Goal: Find specific page/section: Find specific page/section

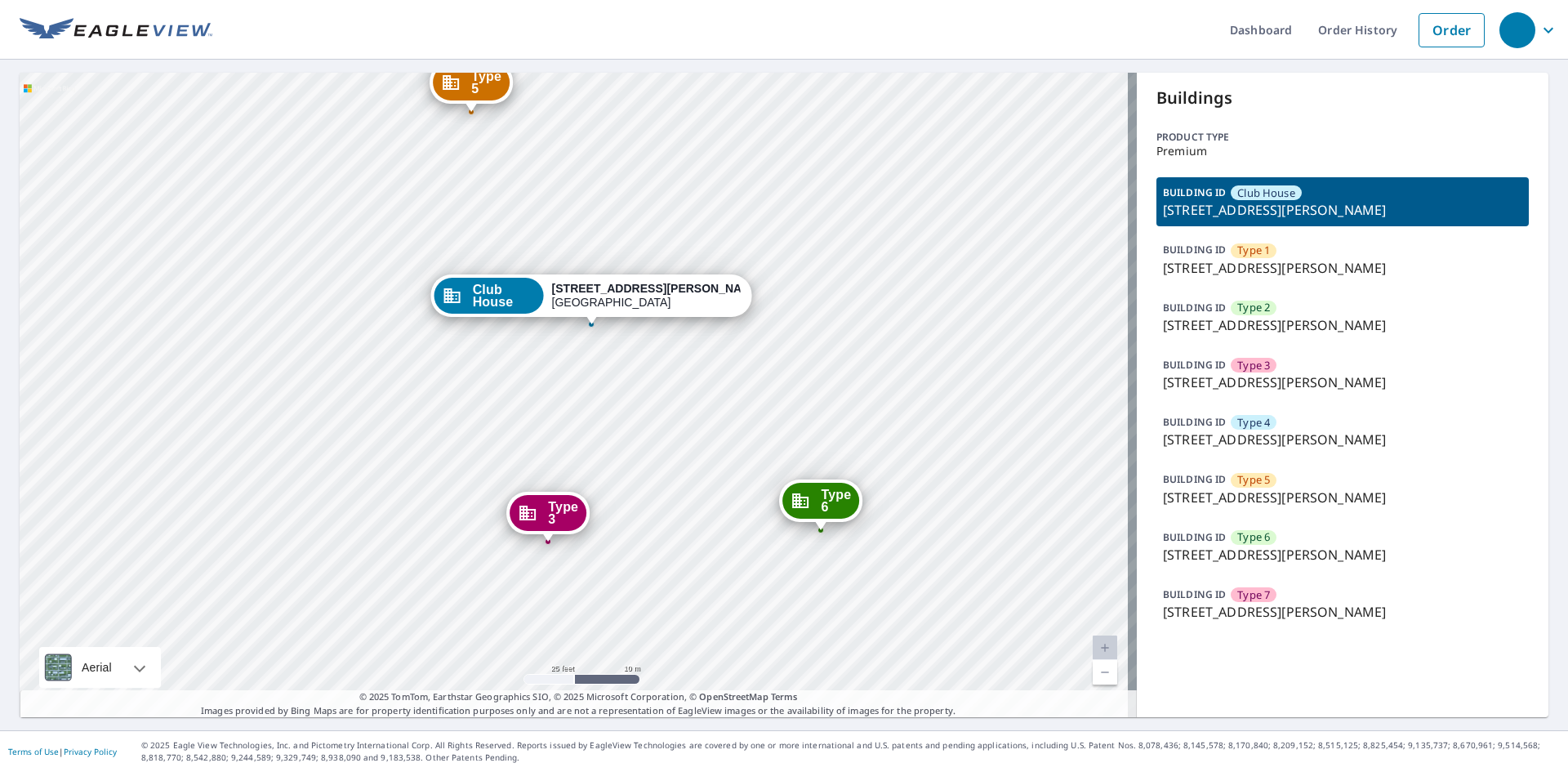
drag, startPoint x: 530, startPoint y: 398, endPoint x: 586, endPoint y: 391, distance: 56.4
click at [586, 391] on div "Type 1 [STREET_ADDRESS][PERSON_NAME] Type 2 [STREET_ADDRESS][PERSON_NAME] Type …" at bounding box center [579, 395] width 1117 height 644
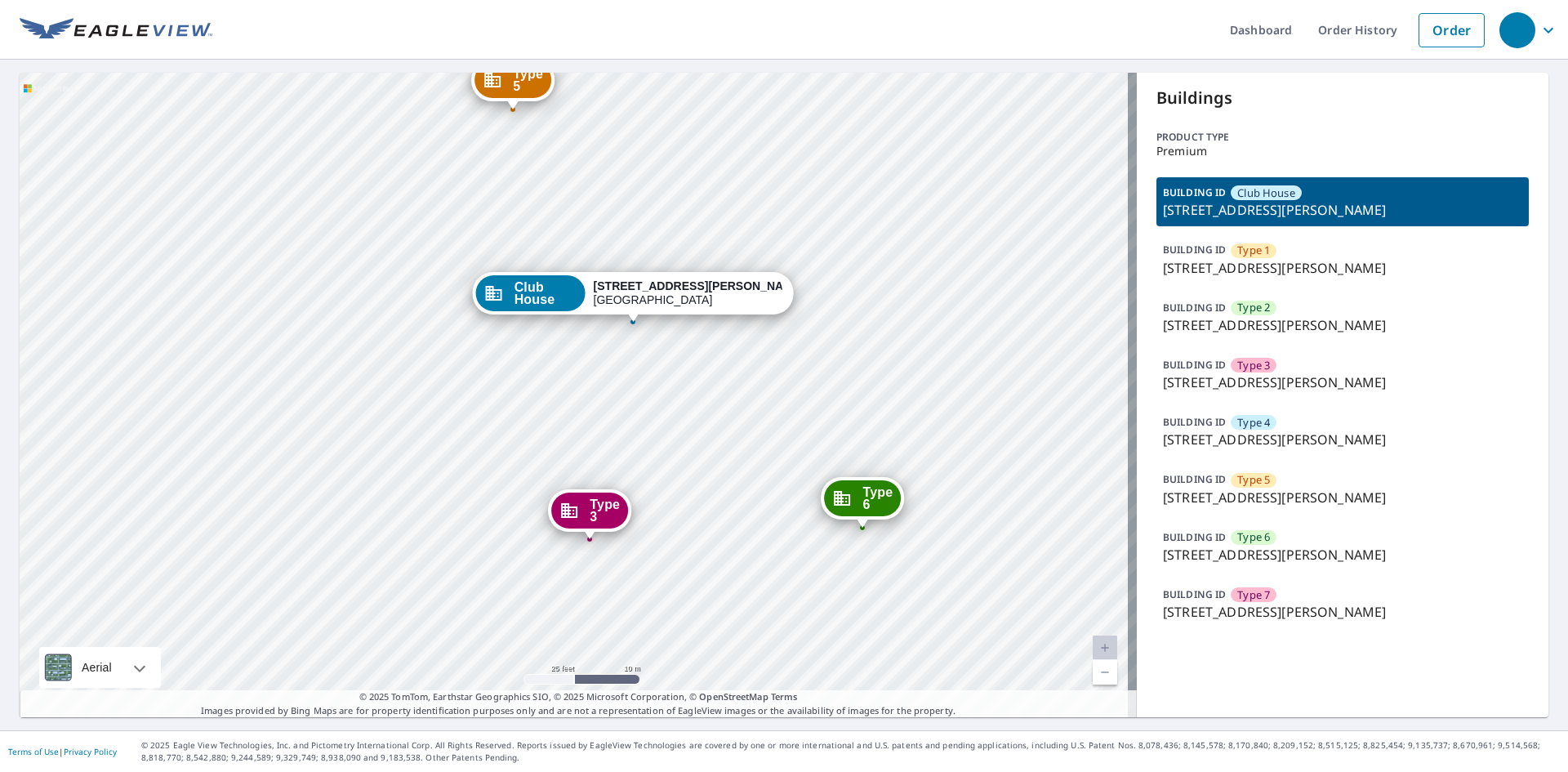
drag, startPoint x: 586, startPoint y: 391, endPoint x: 629, endPoint y: 389, distance: 43.0
click at [629, 389] on div "Type 1 [STREET_ADDRESS][PERSON_NAME] Type 2 [STREET_ADDRESS][PERSON_NAME] Type …" at bounding box center [579, 395] width 1117 height 644
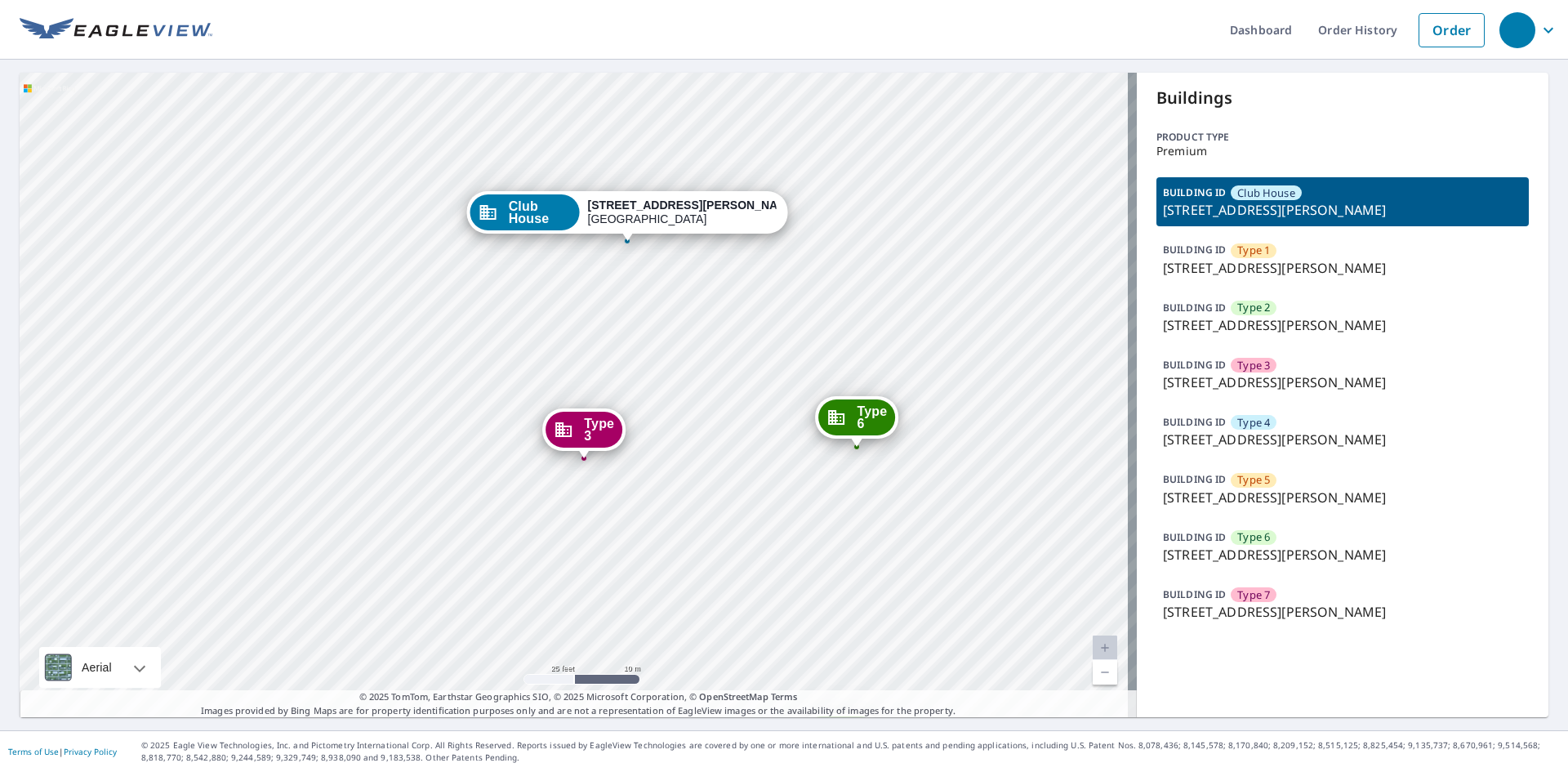
drag, startPoint x: 691, startPoint y: 564, endPoint x: 682, endPoint y: 481, distance: 83.5
click at [682, 481] on div "Type 1 [STREET_ADDRESS][PERSON_NAME] Type 2 [STREET_ADDRESS][PERSON_NAME] Type …" at bounding box center [579, 395] width 1117 height 644
click at [1279, 342] on div "BUILDING [GEOGRAPHIC_DATA] [STREET_ADDRESS][PERSON_NAME] BUILDING ID Type 1 [ST…" at bounding box center [1342, 403] width 373 height 451
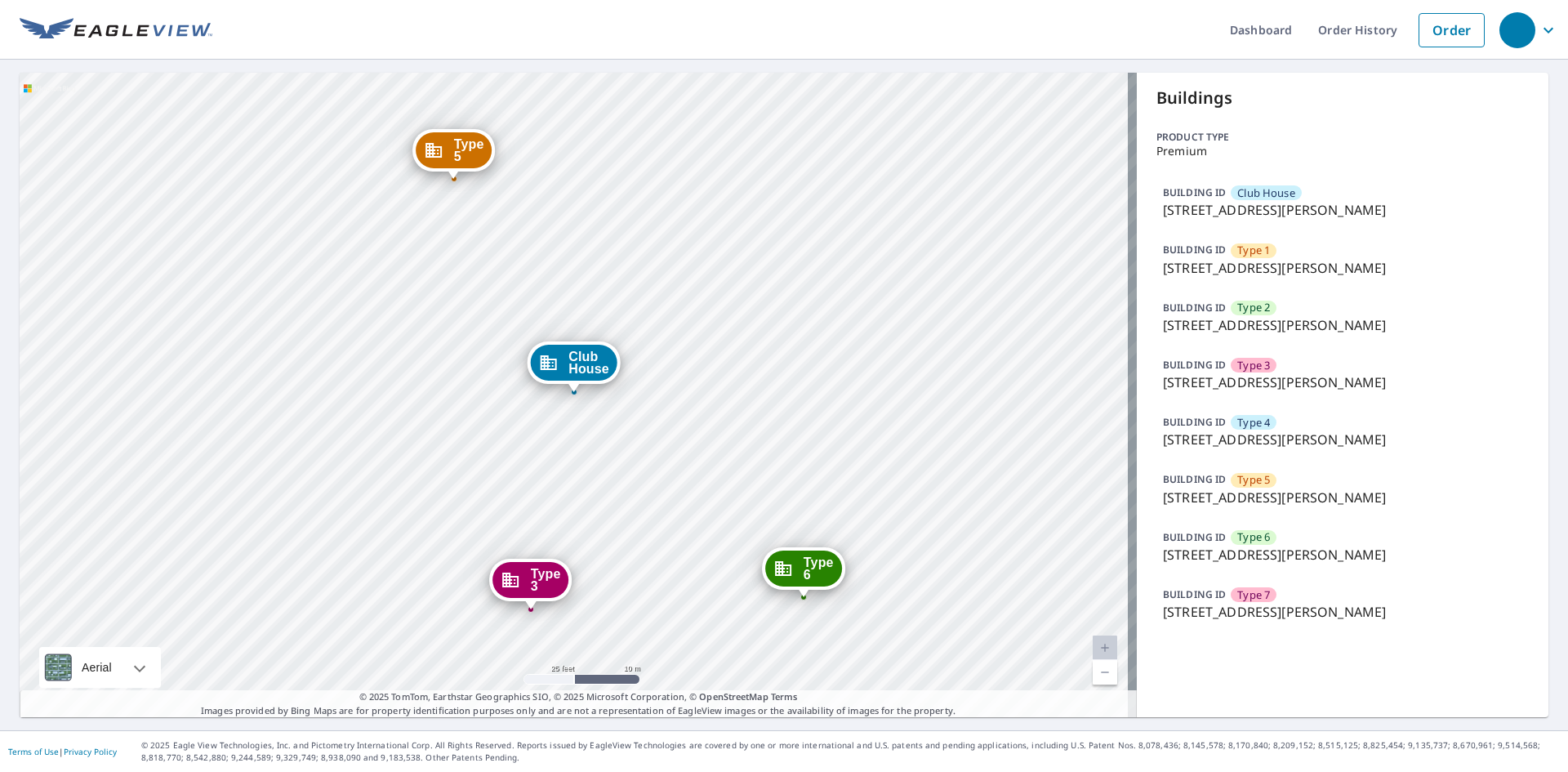
click at [1288, 320] on p "[STREET_ADDRESS][PERSON_NAME]" at bounding box center [1342, 325] width 359 height 20
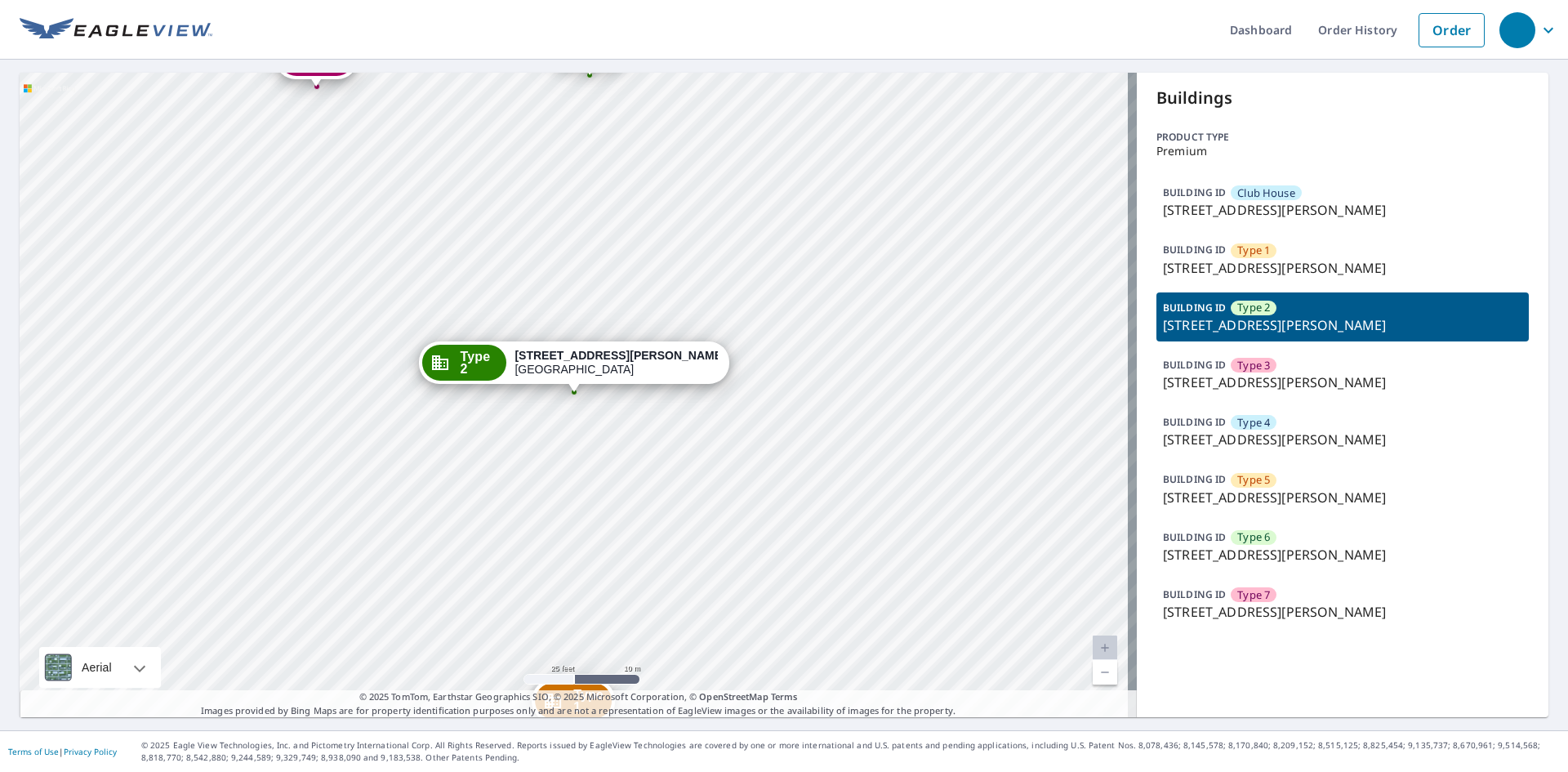
click at [1293, 263] on p "[STREET_ADDRESS][PERSON_NAME]" at bounding box center [1342, 268] width 359 height 20
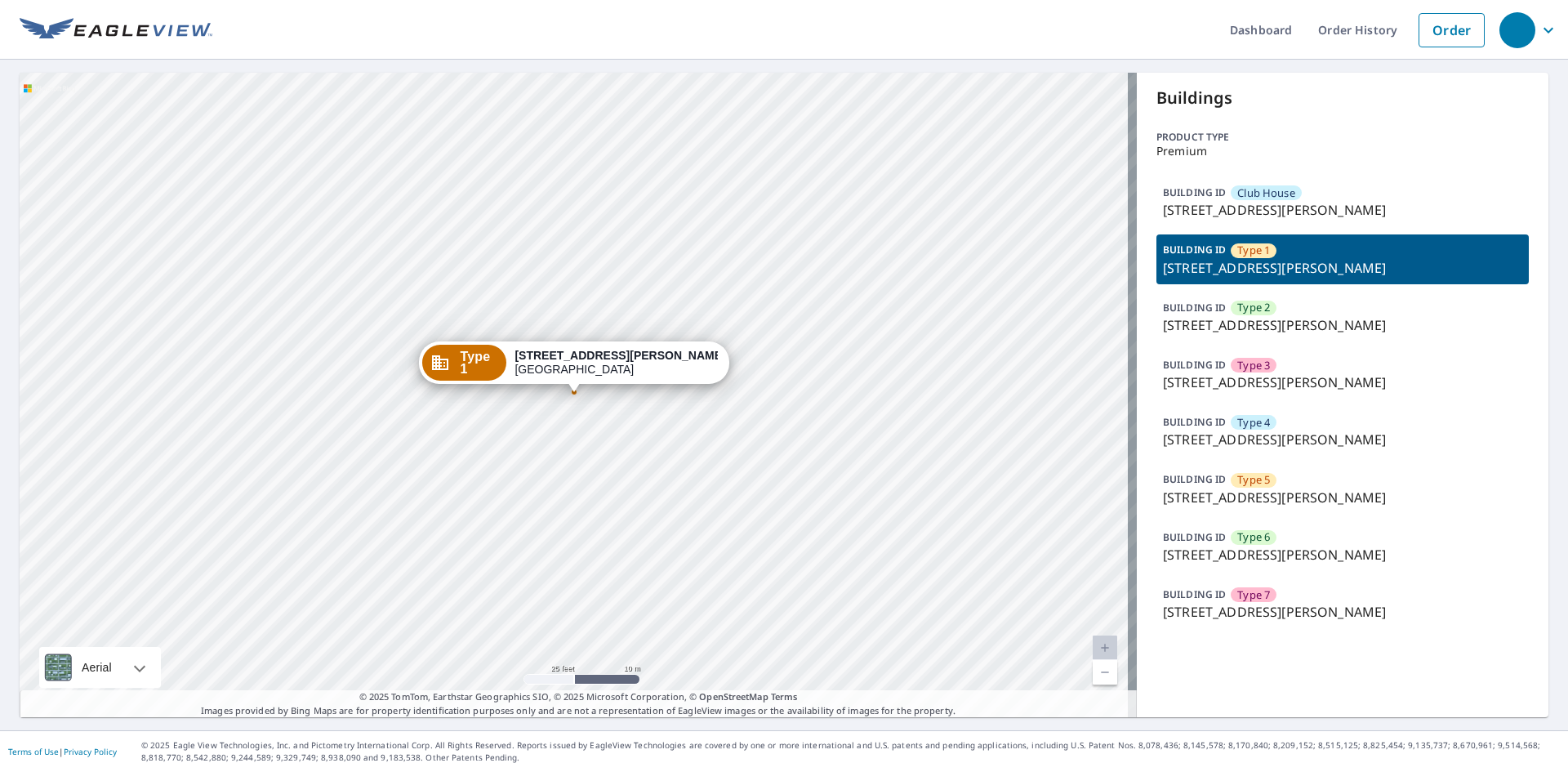
click at [1301, 208] on p "[STREET_ADDRESS][PERSON_NAME]" at bounding box center [1342, 210] width 359 height 20
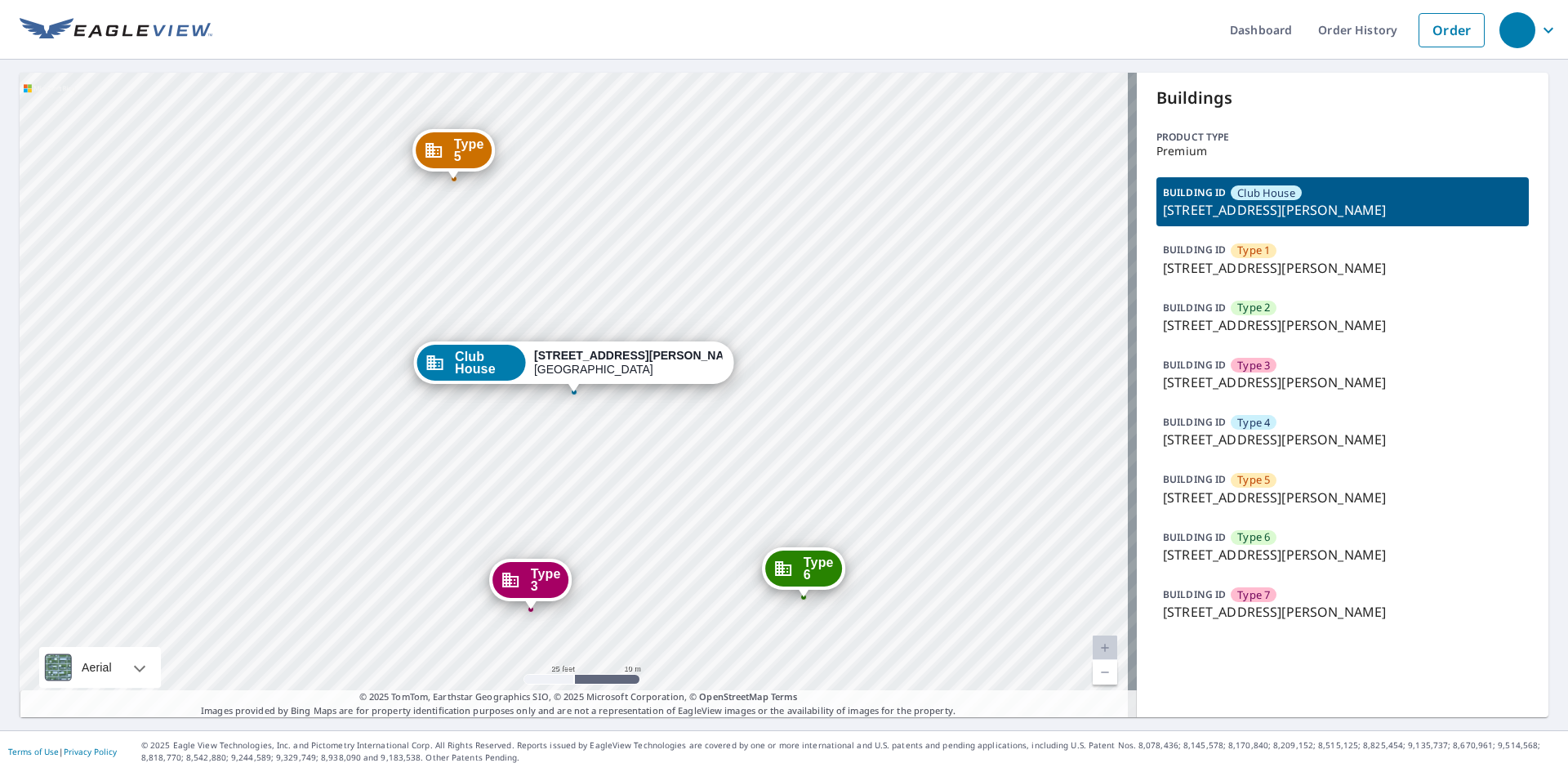
click at [1326, 335] on div "BUILDING ID Type 2 [STREET_ADDRESS][PERSON_NAME]" at bounding box center [1342, 316] width 373 height 49
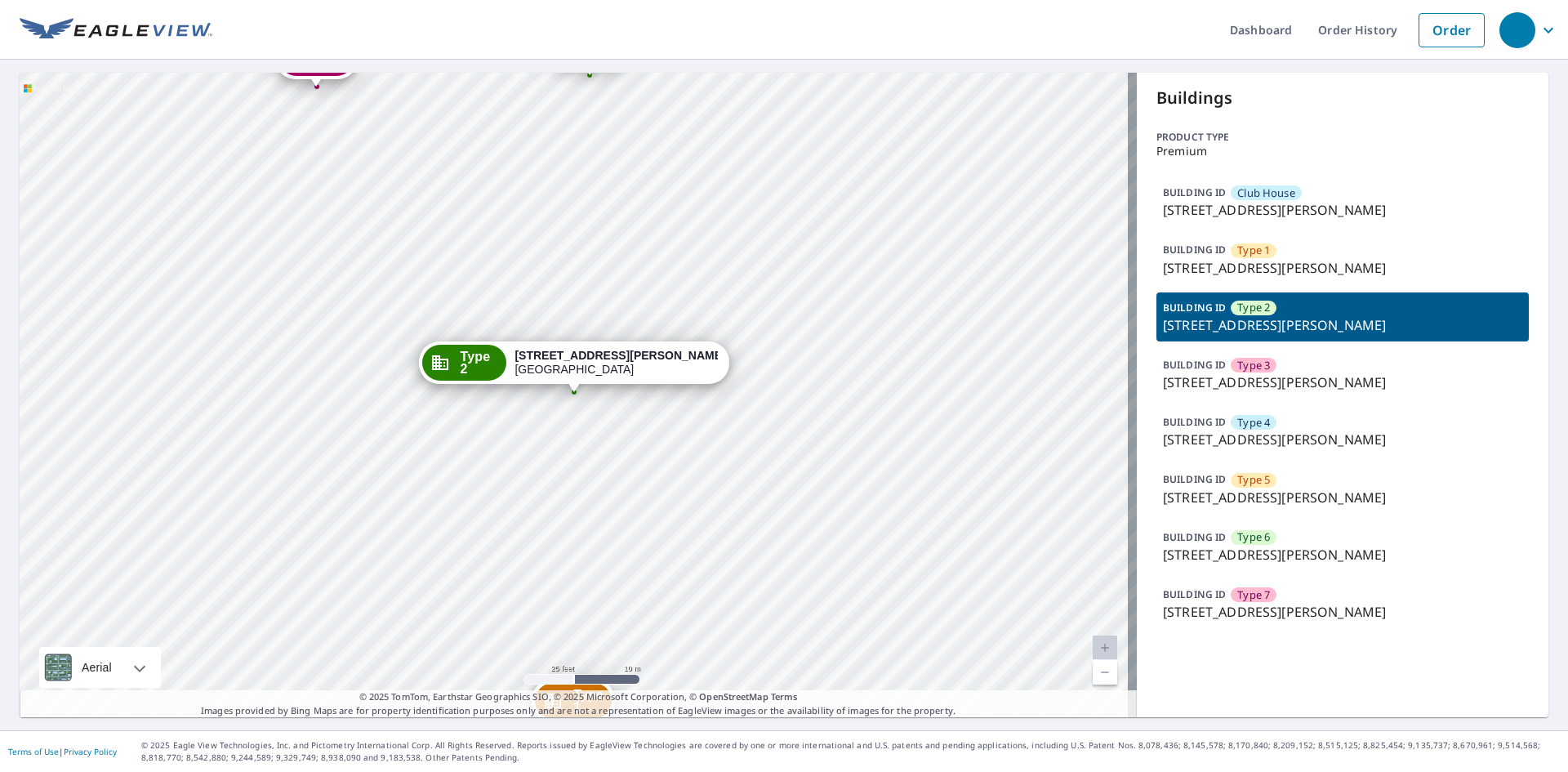
click at [1333, 315] on p "[STREET_ADDRESS][PERSON_NAME]" at bounding box center [1342, 325] width 359 height 20
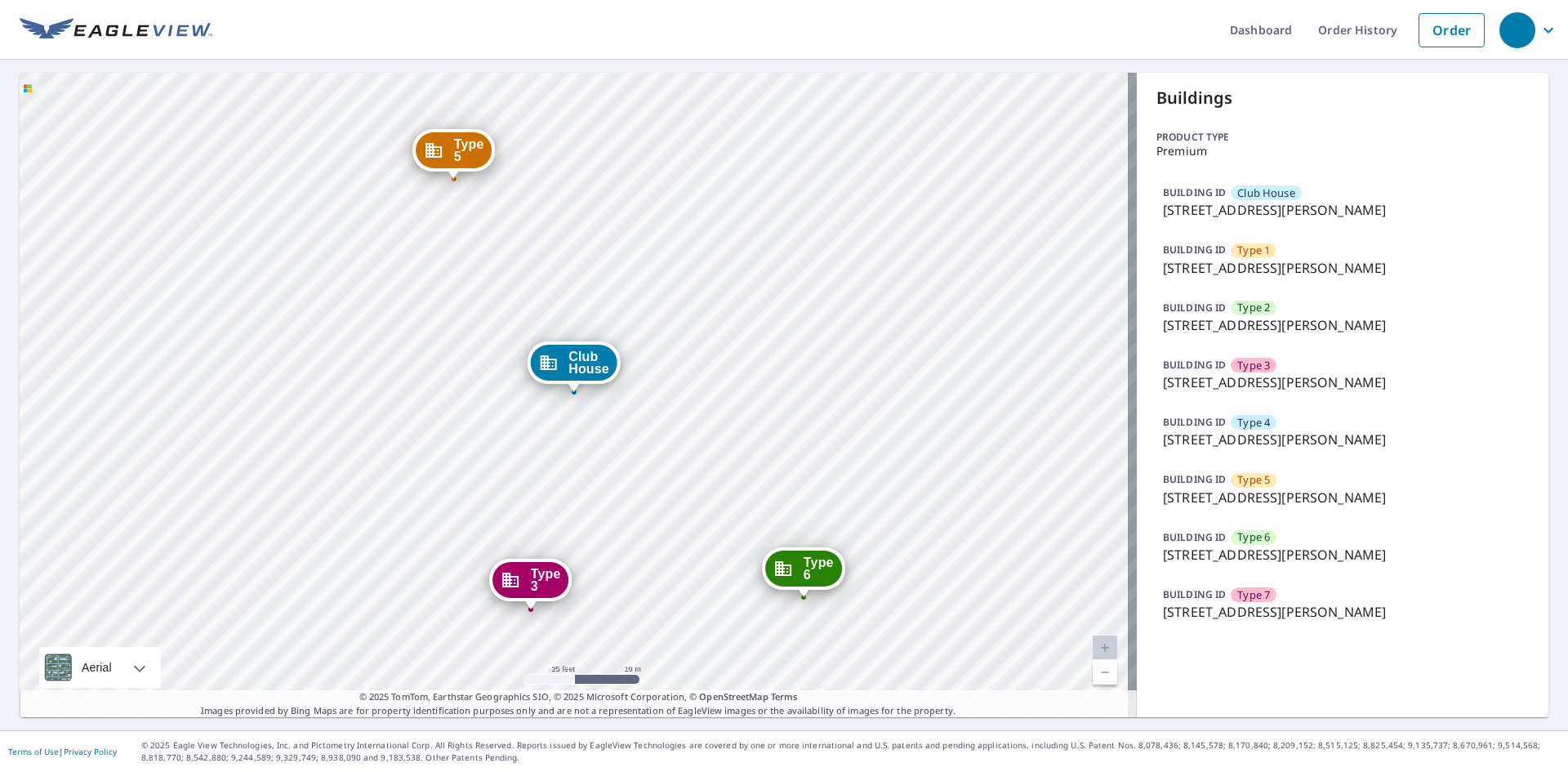
click at [1336, 387] on p "[STREET_ADDRESS][PERSON_NAME]" at bounding box center [1342, 383] width 359 height 20
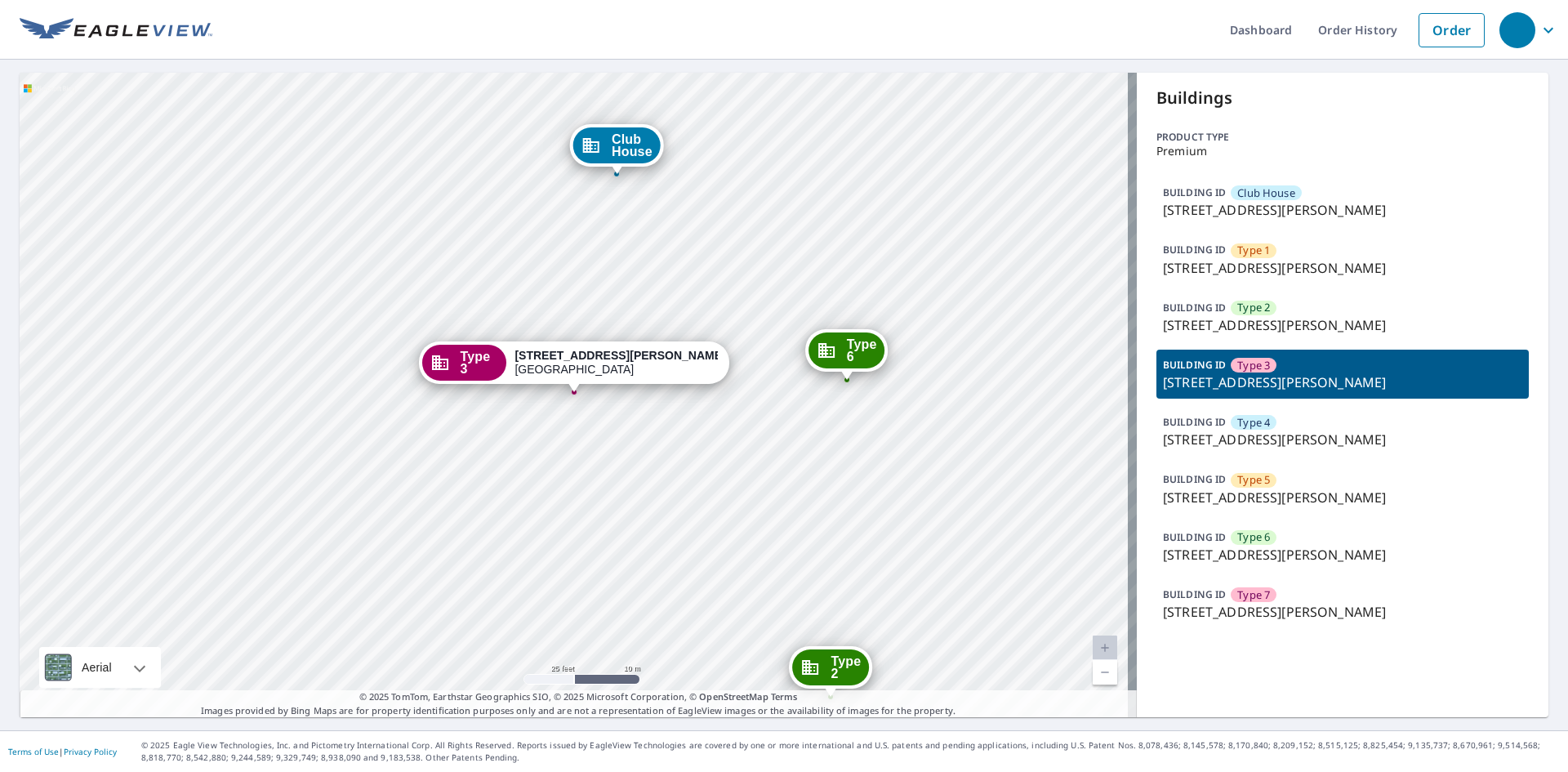
click at [1307, 447] on p "[STREET_ADDRESS][PERSON_NAME]" at bounding box center [1342, 440] width 359 height 20
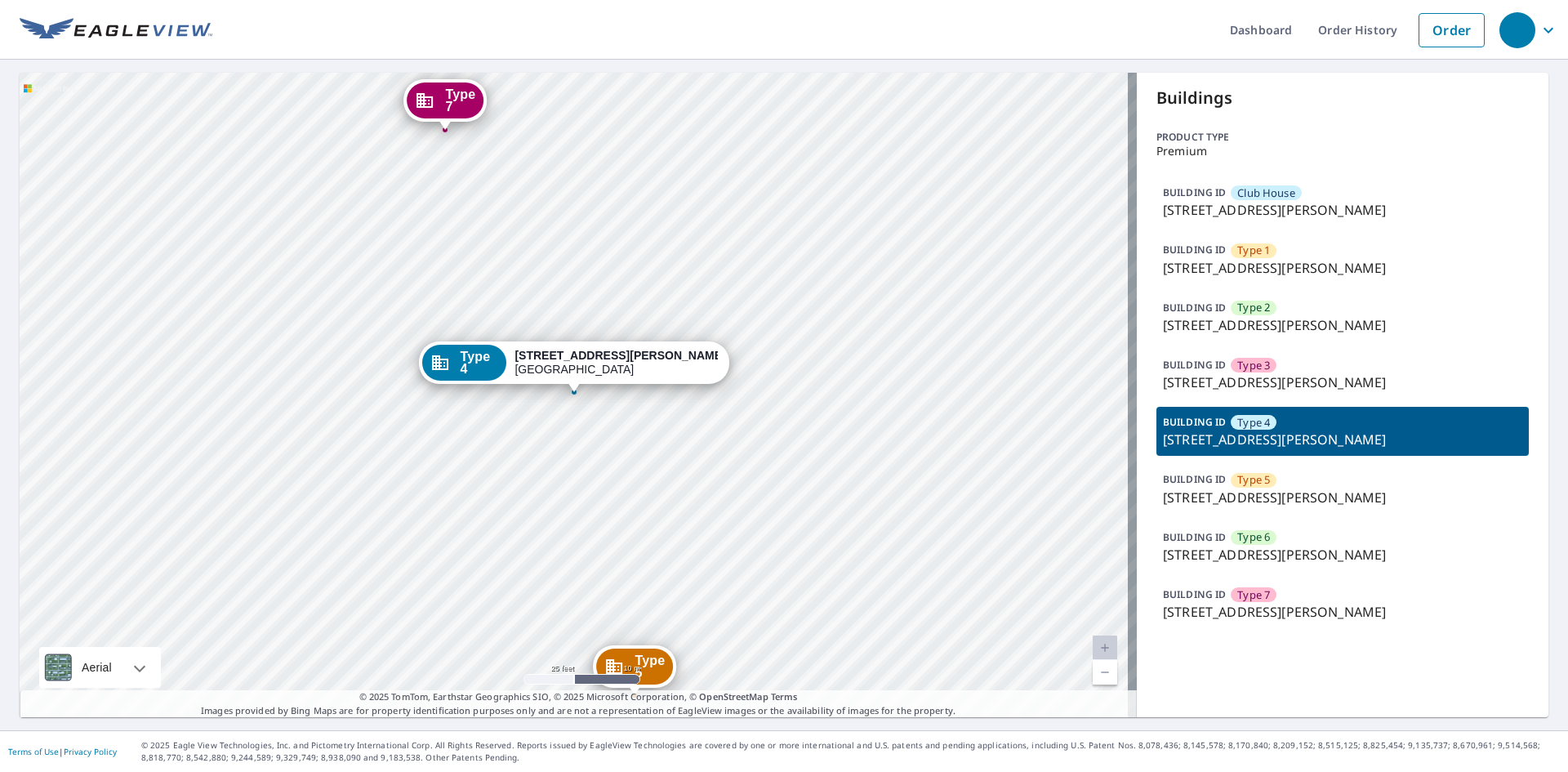
click at [1312, 490] on p "[STREET_ADDRESS][PERSON_NAME]" at bounding box center [1342, 497] width 359 height 20
